Goal: Find specific page/section: Find specific page/section

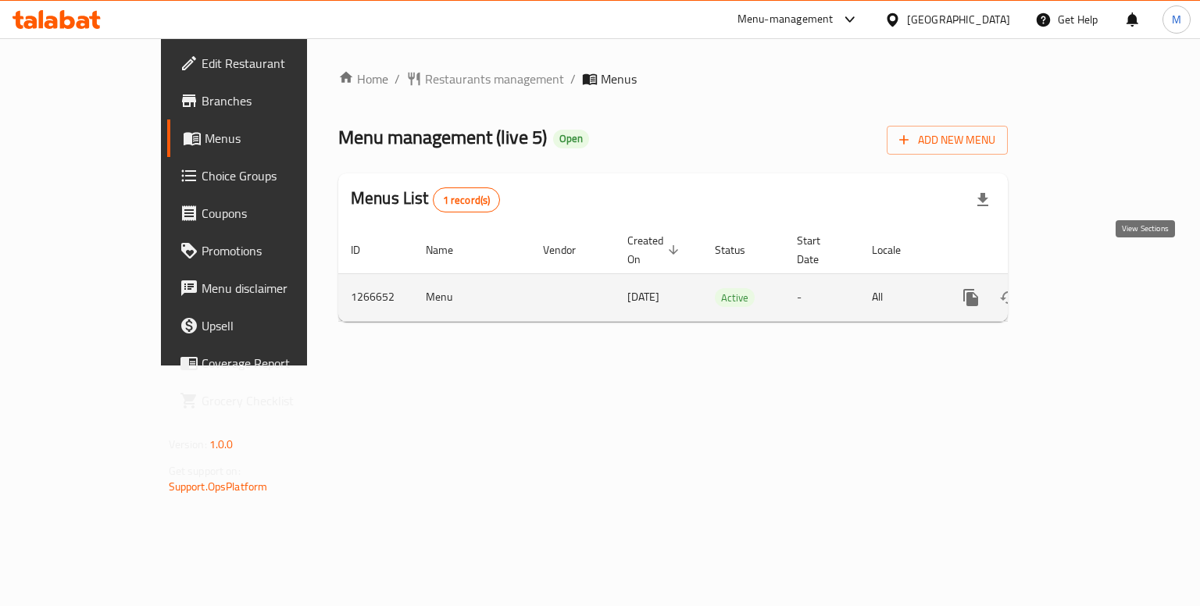
click at [1091, 291] on icon "enhanced table" at bounding box center [1084, 298] width 14 height 14
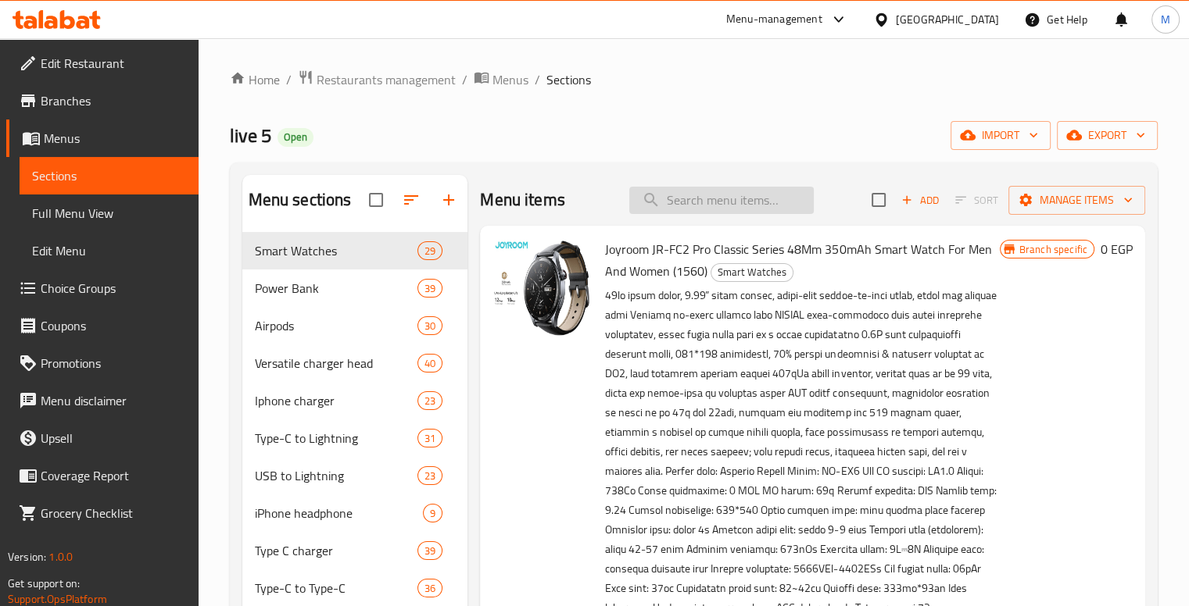
click at [668, 188] on input "search" at bounding box center [721, 200] width 184 height 27
paste input "1653"
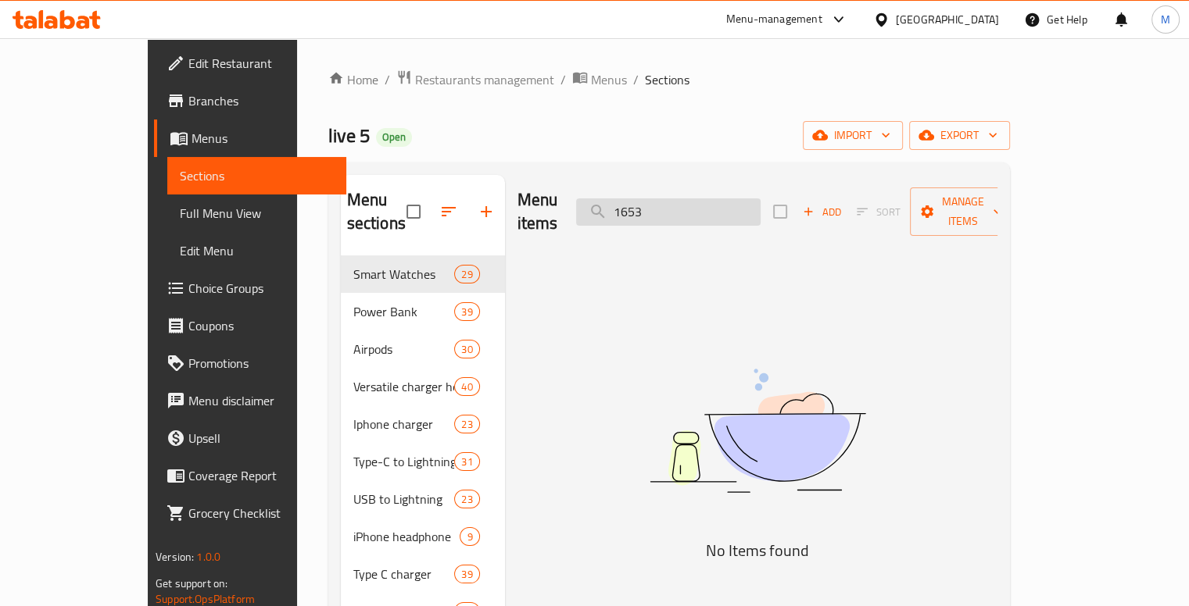
click at [732, 198] on input "1653" at bounding box center [668, 211] width 184 height 27
click at [728, 198] on input "1653" at bounding box center [668, 211] width 184 height 27
type input "1653"
click at [717, 139] on div "live 5 Open import export" at bounding box center [668, 135] width 681 height 29
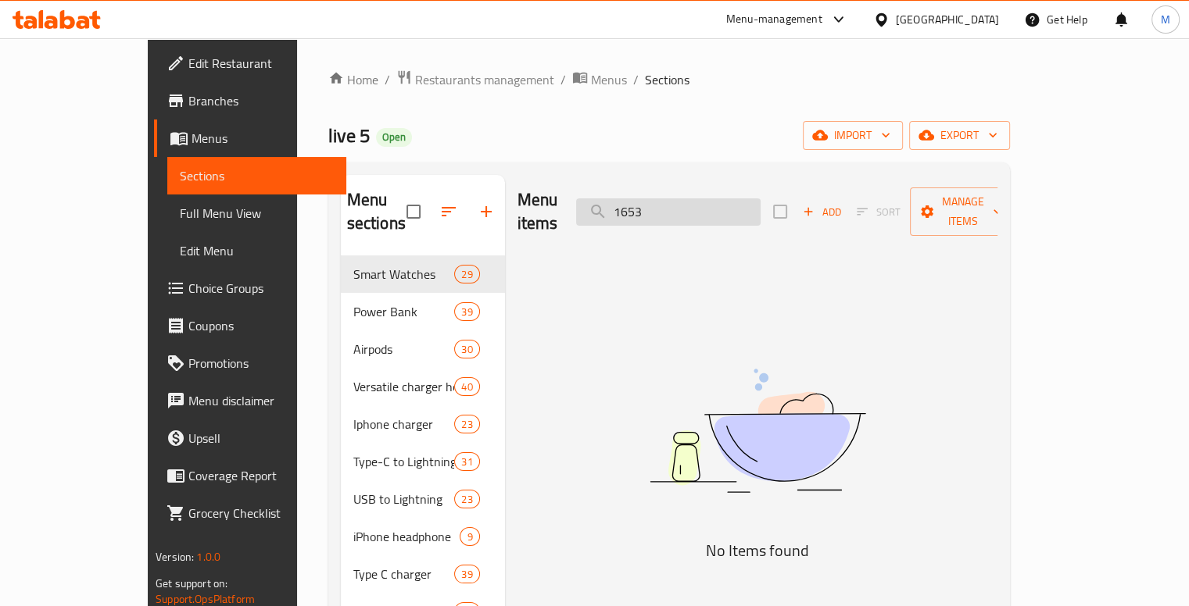
click at [760, 198] on input "1653" at bounding box center [668, 211] width 184 height 27
